Goal: Navigation & Orientation: Understand site structure

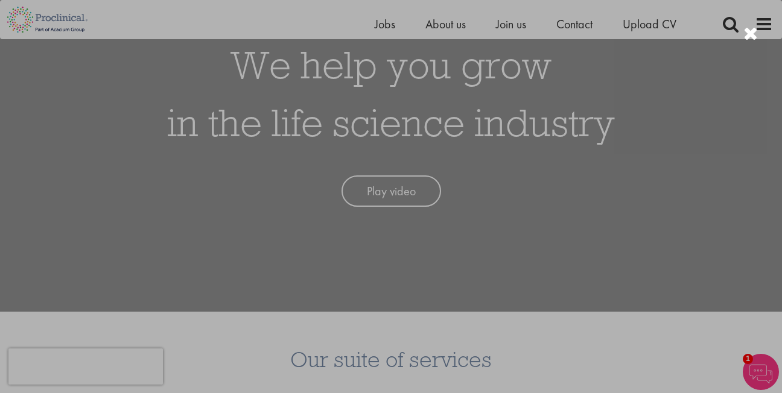
click at [670, 139] on div at bounding box center [391, 196] width 782 height 393
click at [54, 187] on div at bounding box center [391, 196] width 782 height 393
click at [73, 98] on div at bounding box center [391, 196] width 782 height 393
drag, startPoint x: 148, startPoint y: 205, endPoint x: 89, endPoint y: 167, distance: 69.8
click at [89, 167] on div at bounding box center [391, 196] width 782 height 393
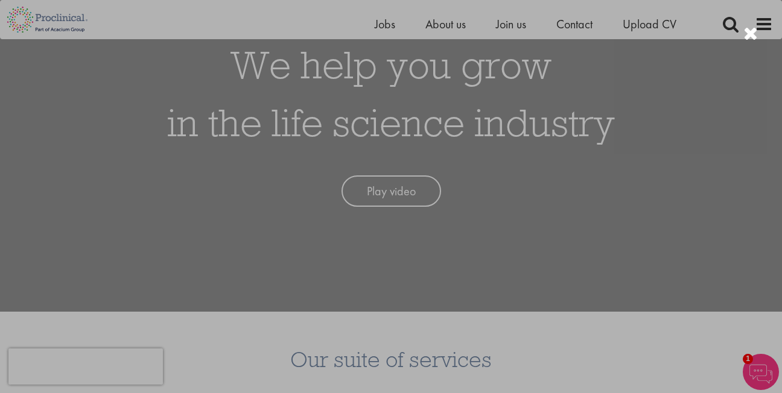
click at [48, 100] on div at bounding box center [391, 196] width 782 height 393
click at [30, 91] on div at bounding box center [391, 196] width 782 height 393
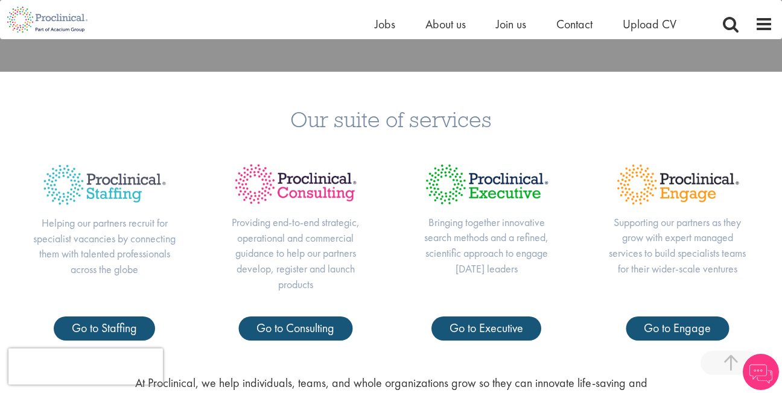
scroll to position [362, 0]
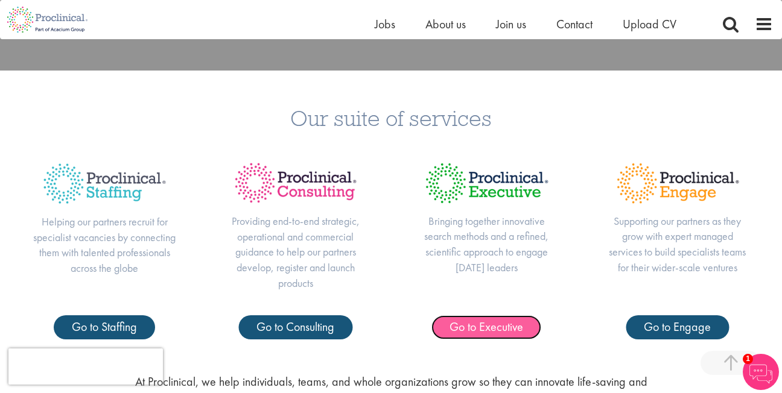
click at [468, 331] on span "Go to Executive" at bounding box center [487, 327] width 74 height 16
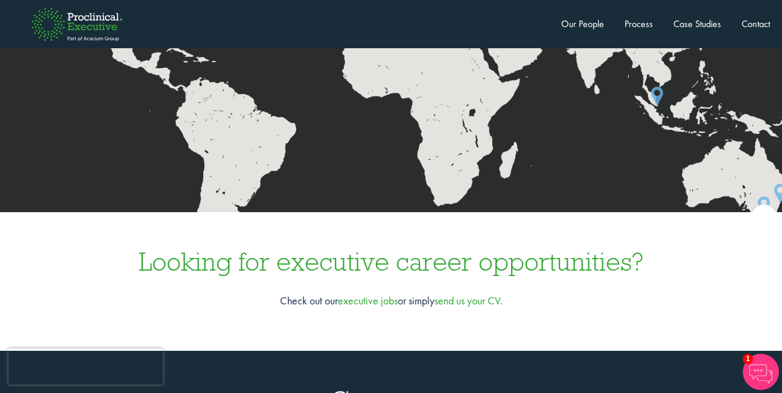
scroll to position [3439, 0]
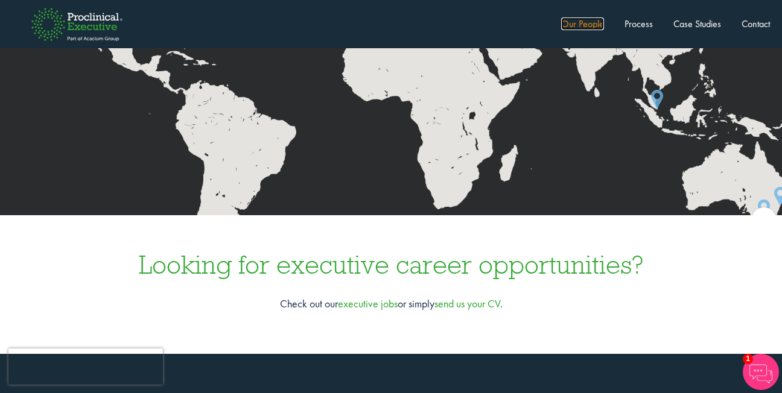
click at [570, 28] on link "Our People" at bounding box center [582, 23] width 43 height 13
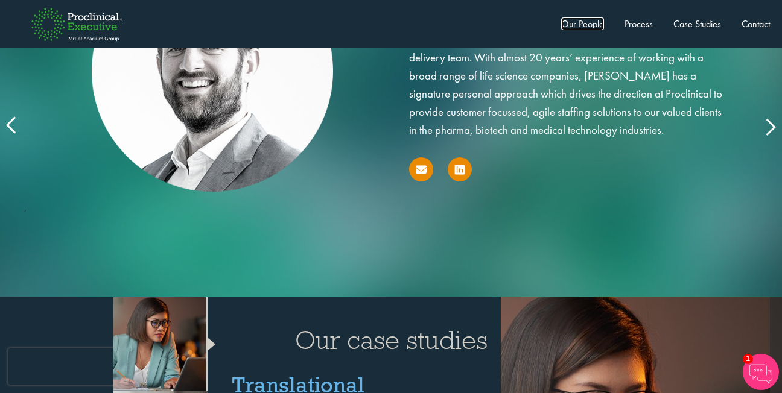
scroll to position [1985, 0]
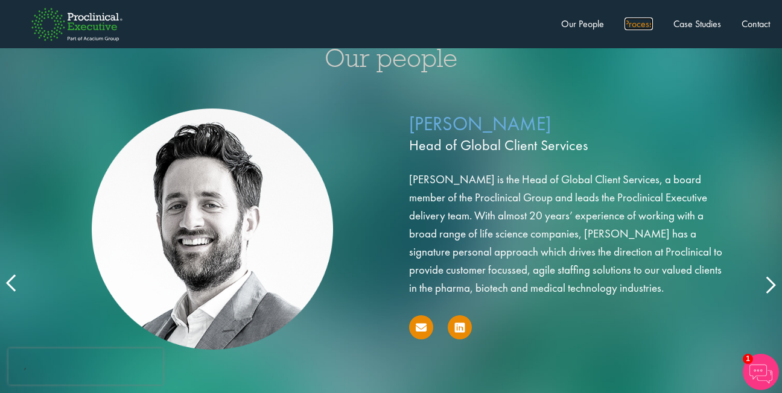
click at [628, 26] on link "Process" at bounding box center [639, 23] width 28 height 13
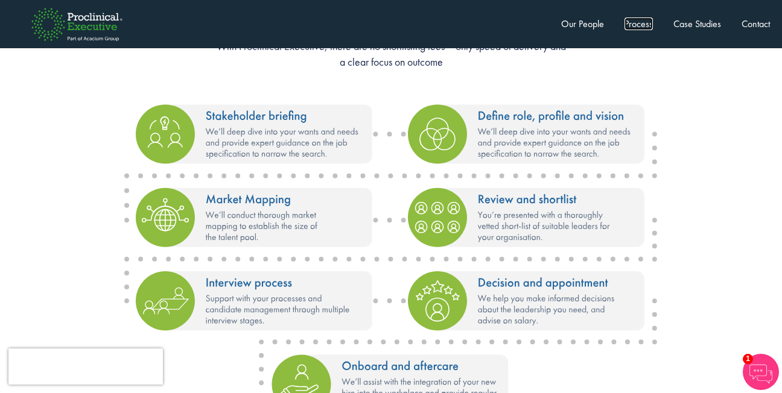
scroll to position [1538, 0]
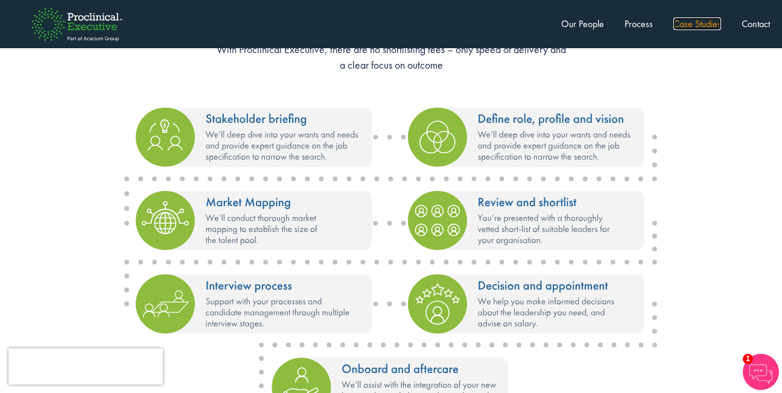
click at [682, 27] on link "Case Studies" at bounding box center [697, 23] width 48 height 13
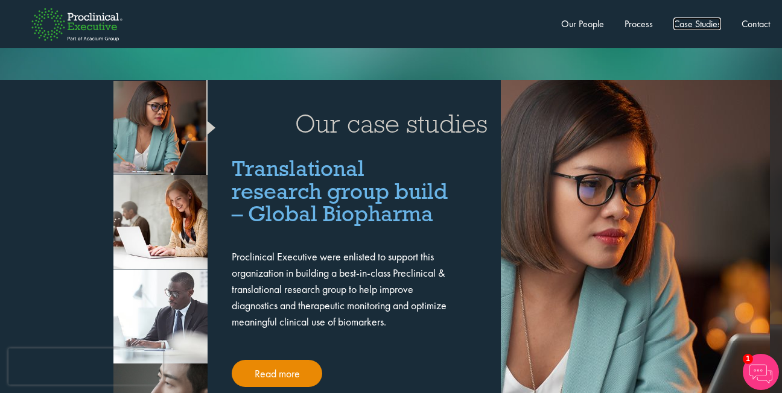
scroll to position [2371, 0]
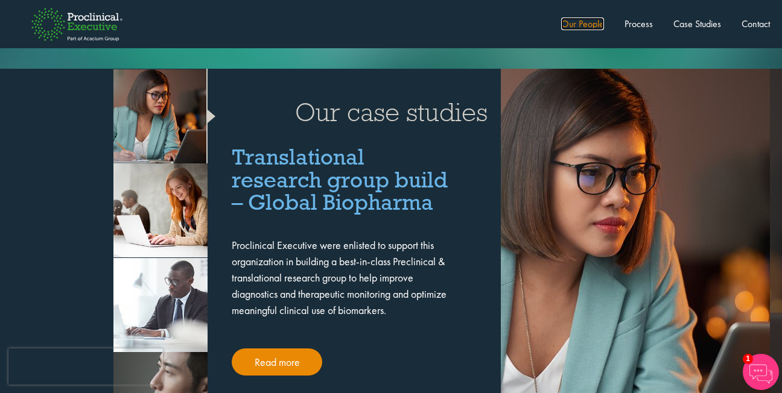
click at [567, 25] on link "Our People" at bounding box center [582, 23] width 43 height 13
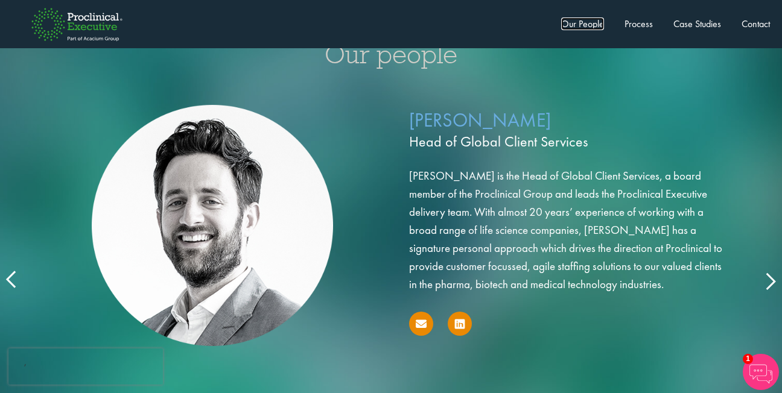
scroll to position [1985, 0]
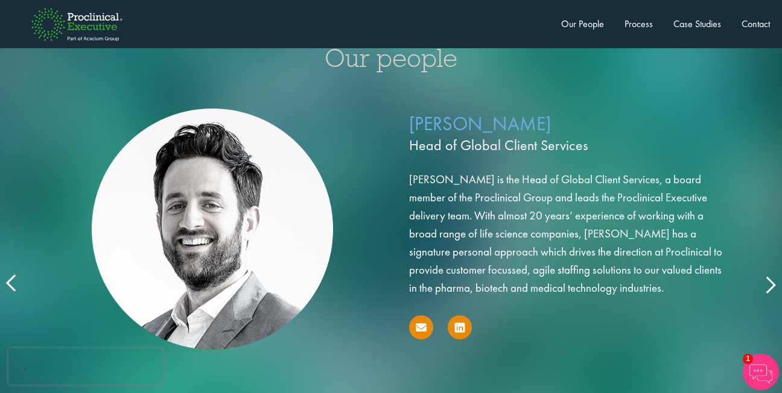
click at [770, 284] on icon at bounding box center [770, 284] width 0 height 0
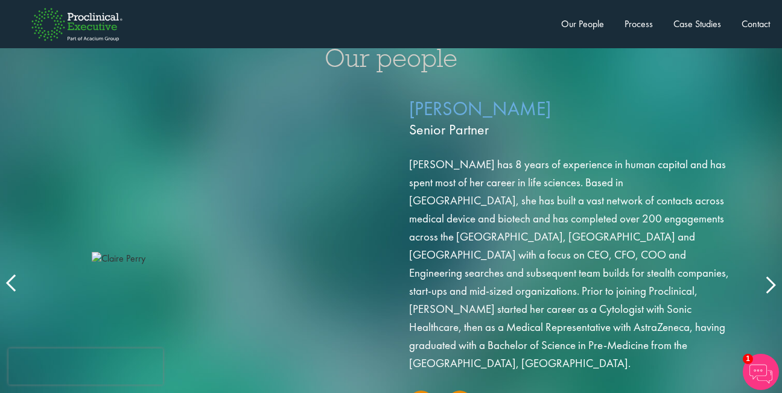
click at [770, 284] on icon at bounding box center [770, 284] width 0 height 0
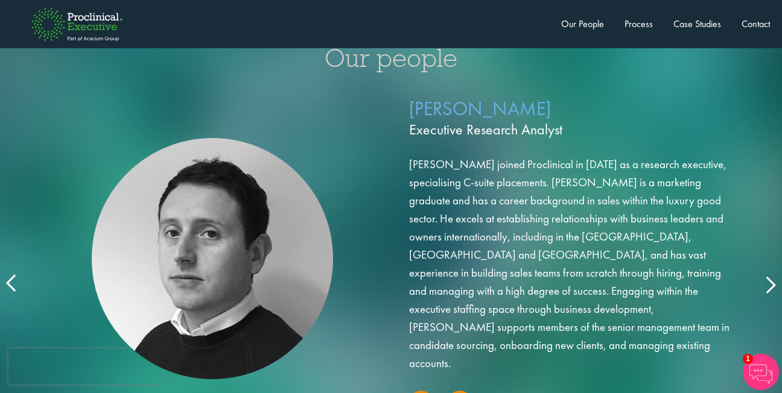
click at [770, 284] on icon at bounding box center [770, 284] width 0 height 0
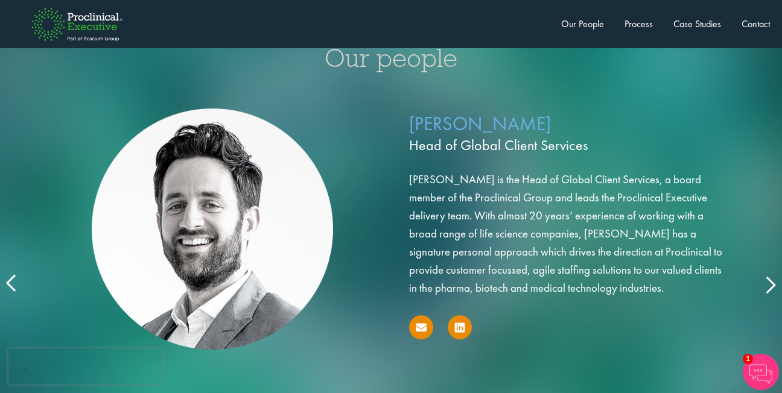
click at [770, 284] on icon at bounding box center [770, 284] width 0 height 0
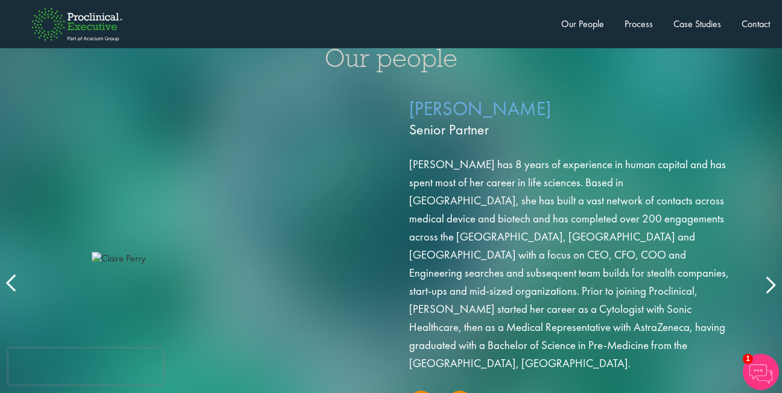
click at [770, 284] on icon at bounding box center [770, 284] width 0 height 0
